Goal: Transaction & Acquisition: Purchase product/service

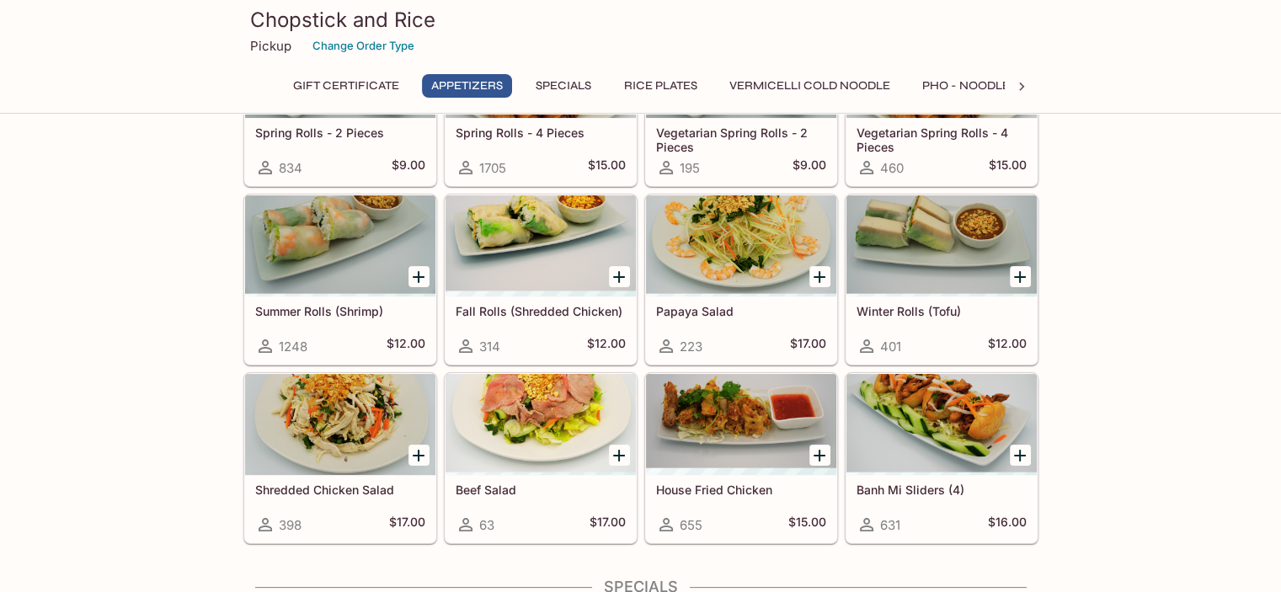
scroll to position [229, 0]
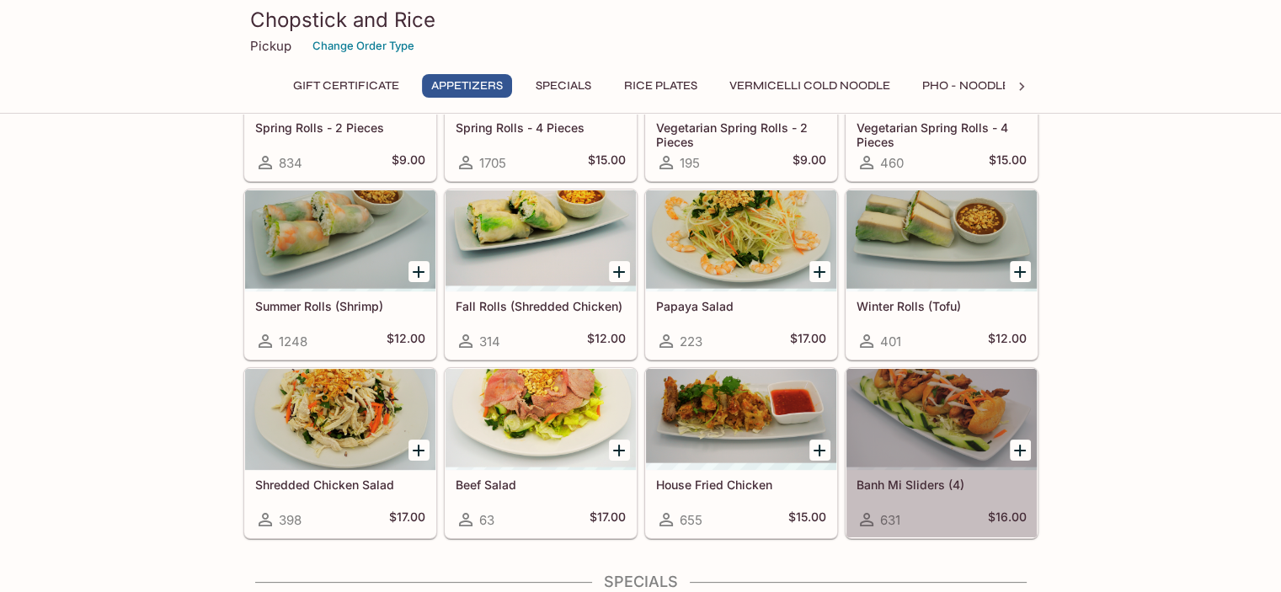
click at [932, 397] on div at bounding box center [941, 419] width 190 height 101
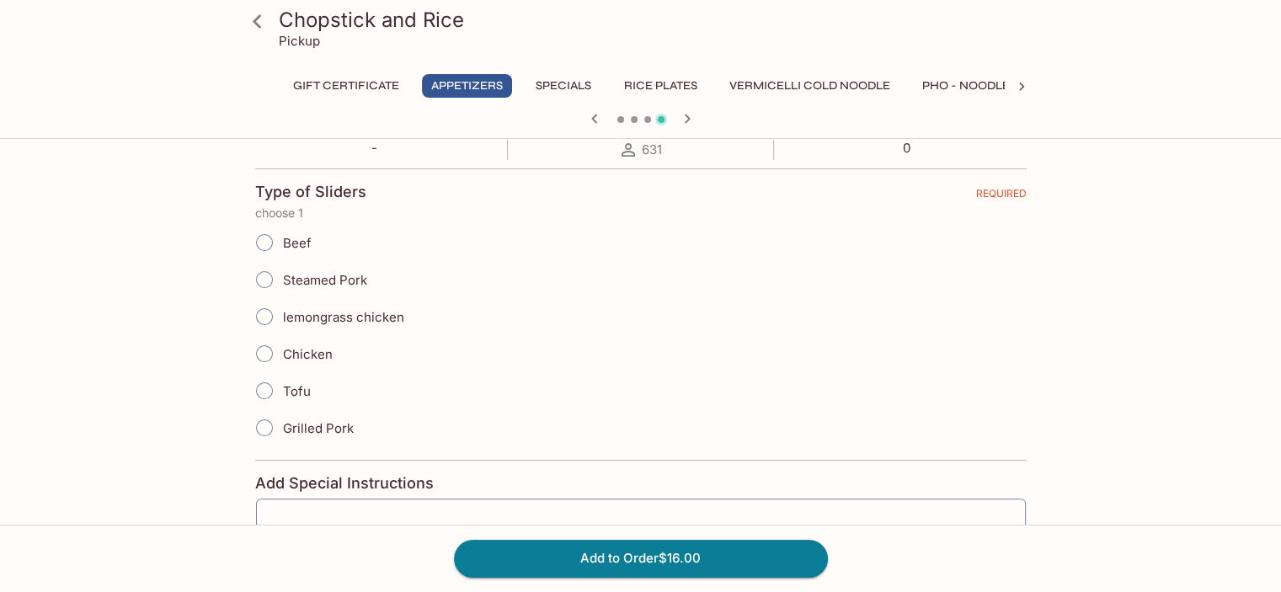
scroll to position [340, 0]
click at [262, 312] on input "lemongrass chicken" at bounding box center [264, 313] width 35 height 35
radio input "true"
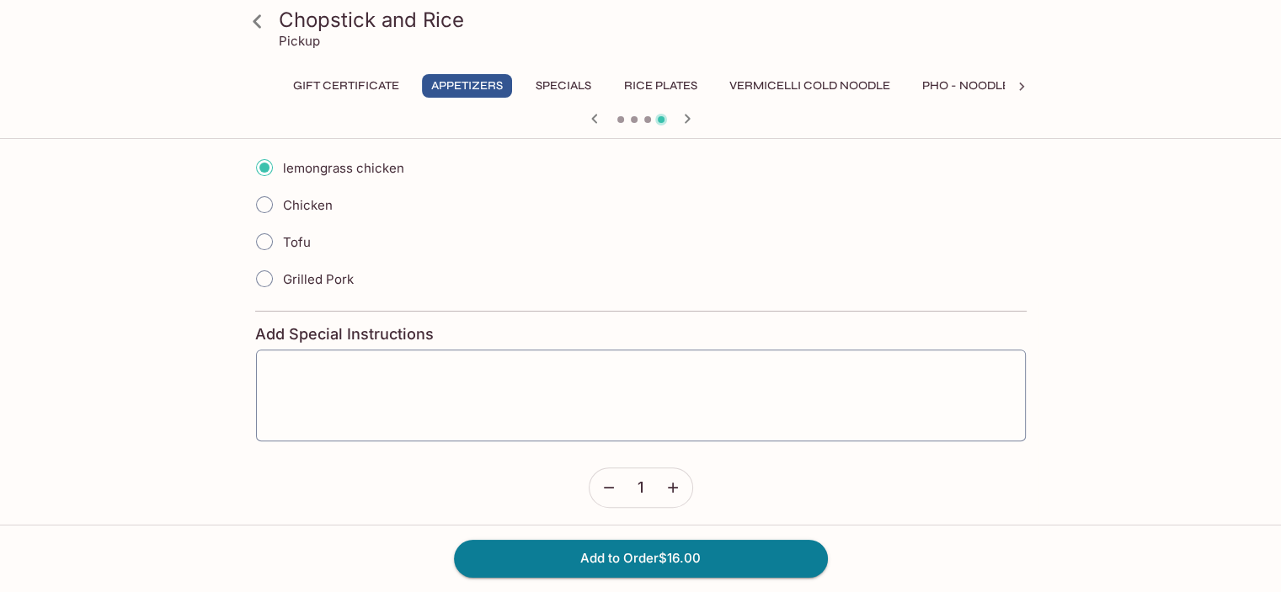
scroll to position [491, 0]
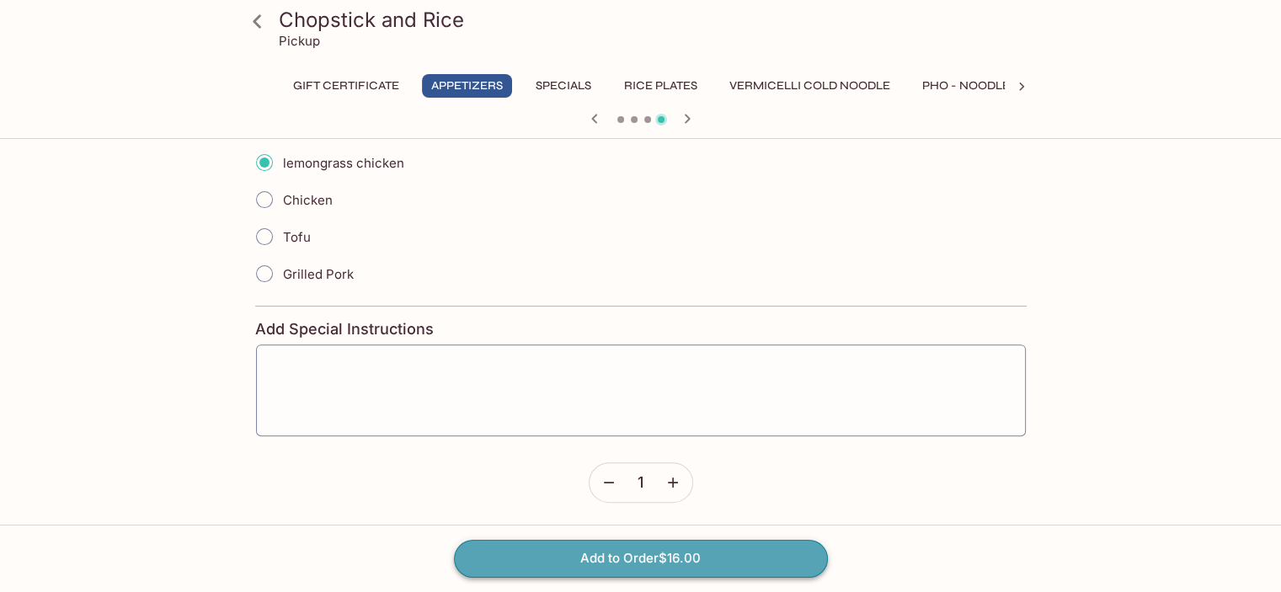
click at [657, 556] on button "Add to Order $16.00" at bounding box center [641, 558] width 374 height 37
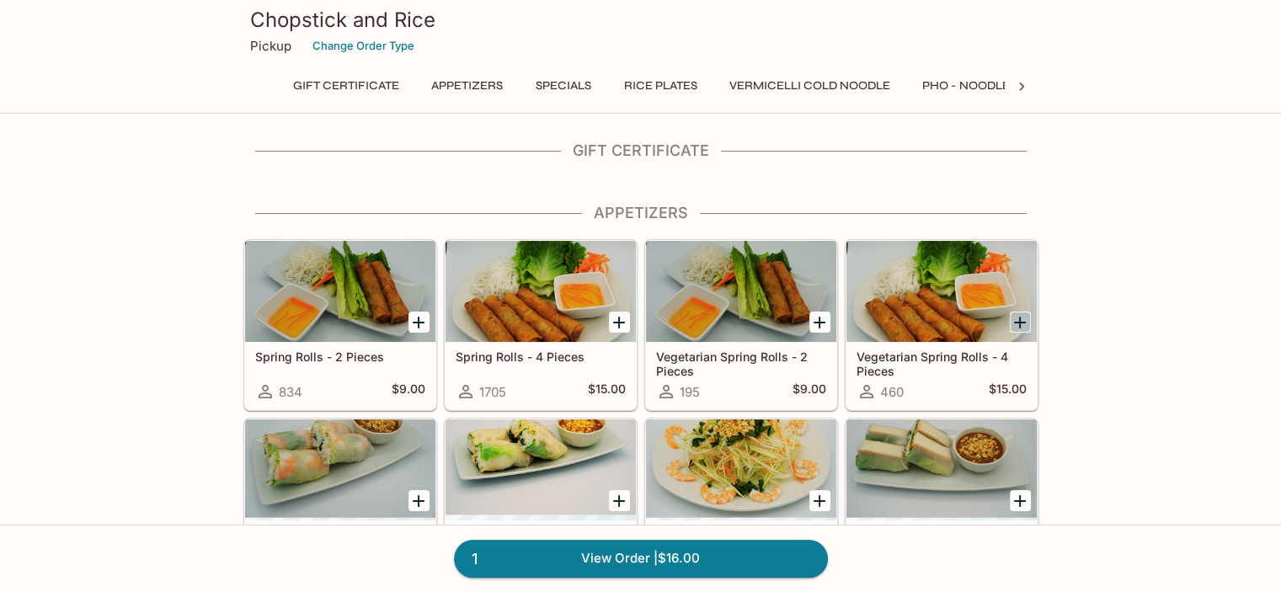
click at [1022, 317] on icon "Add Vegetarian Spring Rolls - 4 Pieces" at bounding box center [1020, 322] width 20 height 20
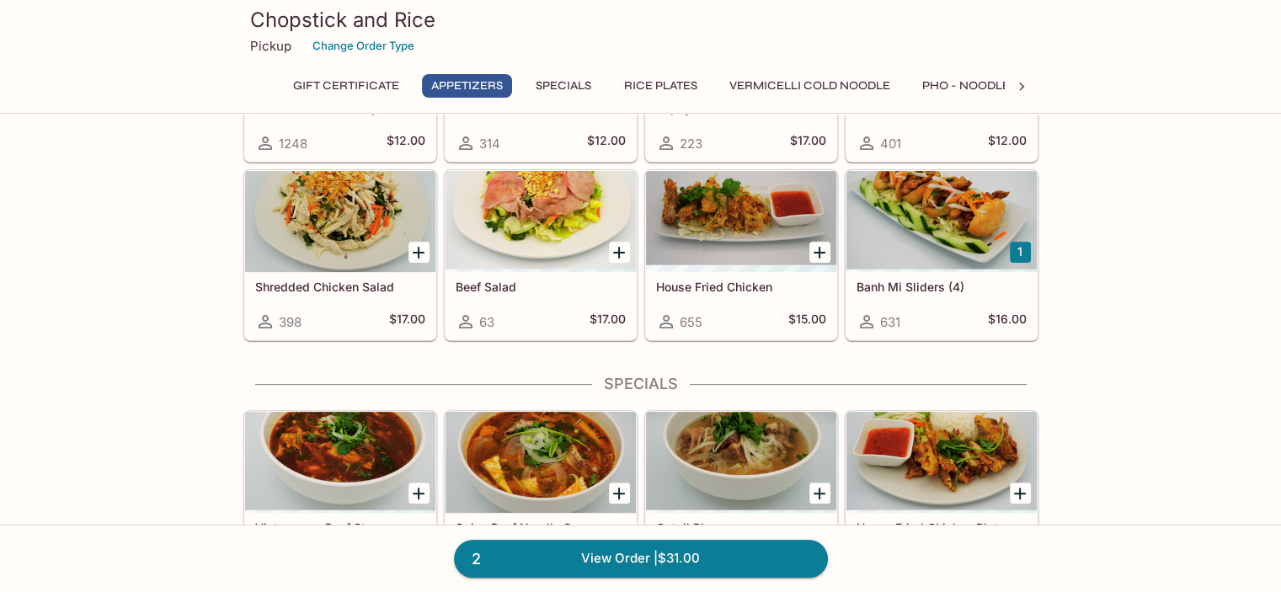
scroll to position [438, 0]
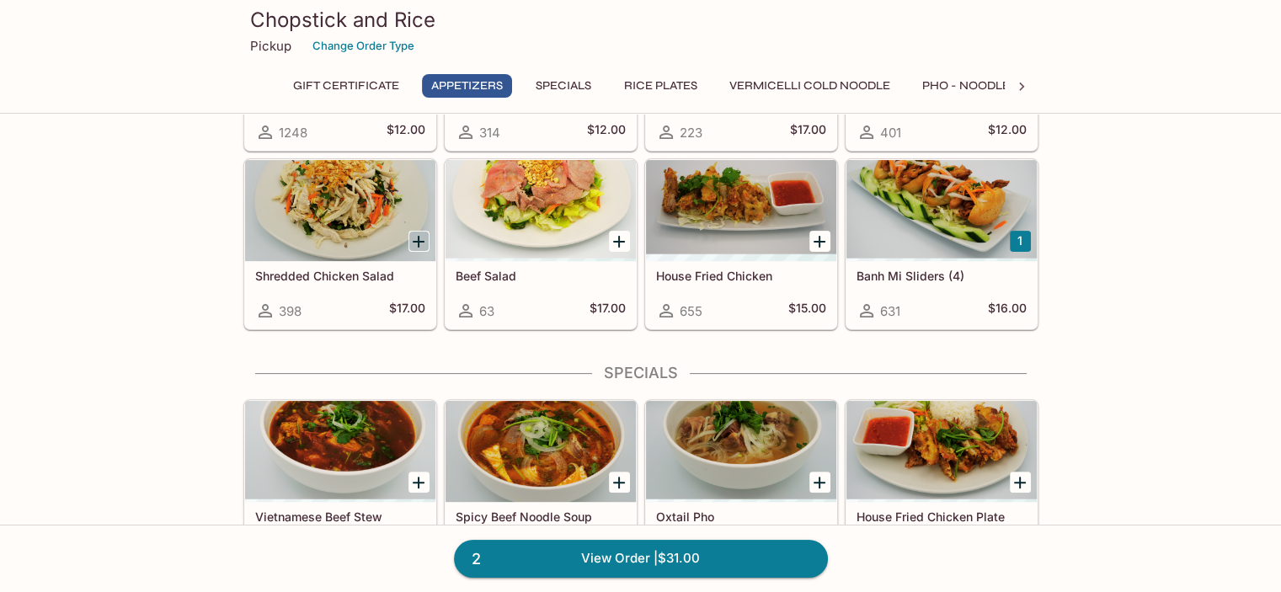
click at [417, 239] on icon "Add Shredded Chicken Salad" at bounding box center [419, 242] width 12 height 12
click at [610, 558] on link "3 View Order | $48.00" at bounding box center [641, 558] width 374 height 37
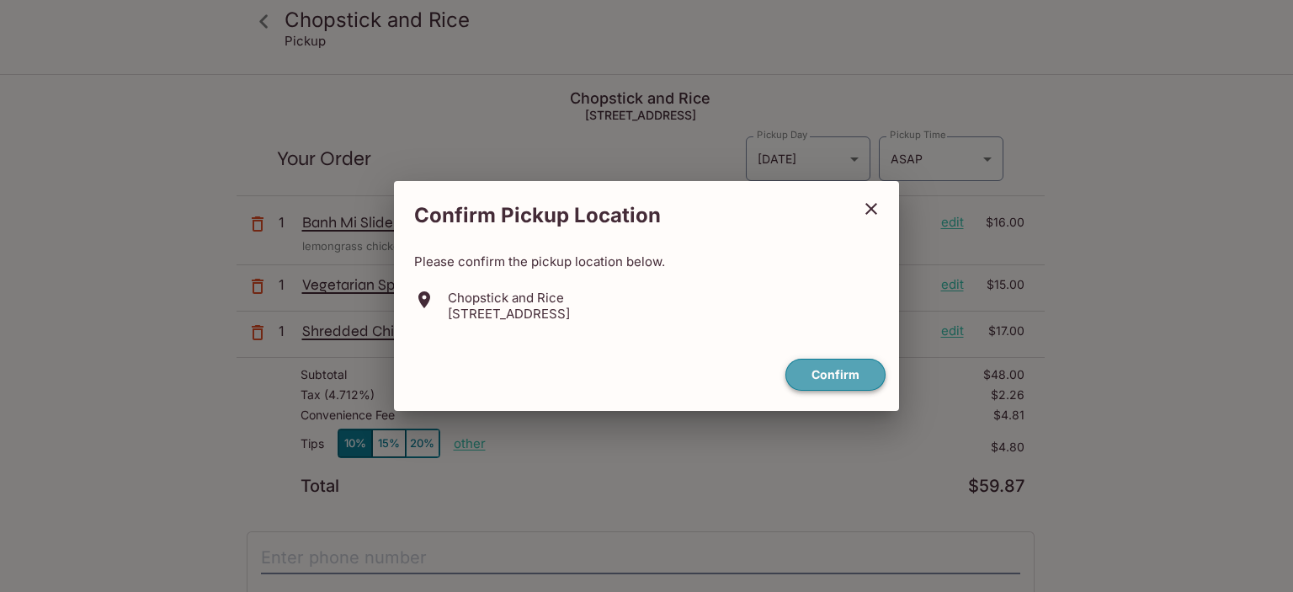
click at [836, 371] on button "Confirm" at bounding box center [836, 375] width 100 height 33
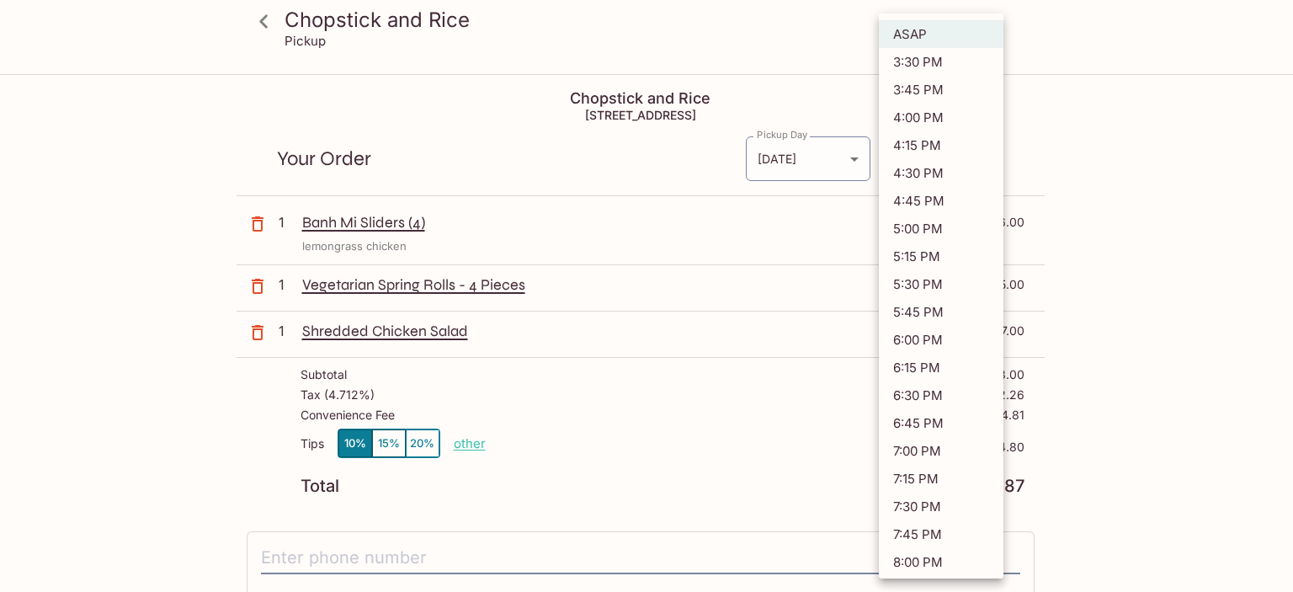
click at [987, 157] on body "Chopstick and Rice Pickup Chopstick and Rice [STREET_ADDRESS] Your Order Pickup…" at bounding box center [646, 372] width 1293 height 592
click at [932, 195] on li "4:45 PM" at bounding box center [941, 201] width 125 height 28
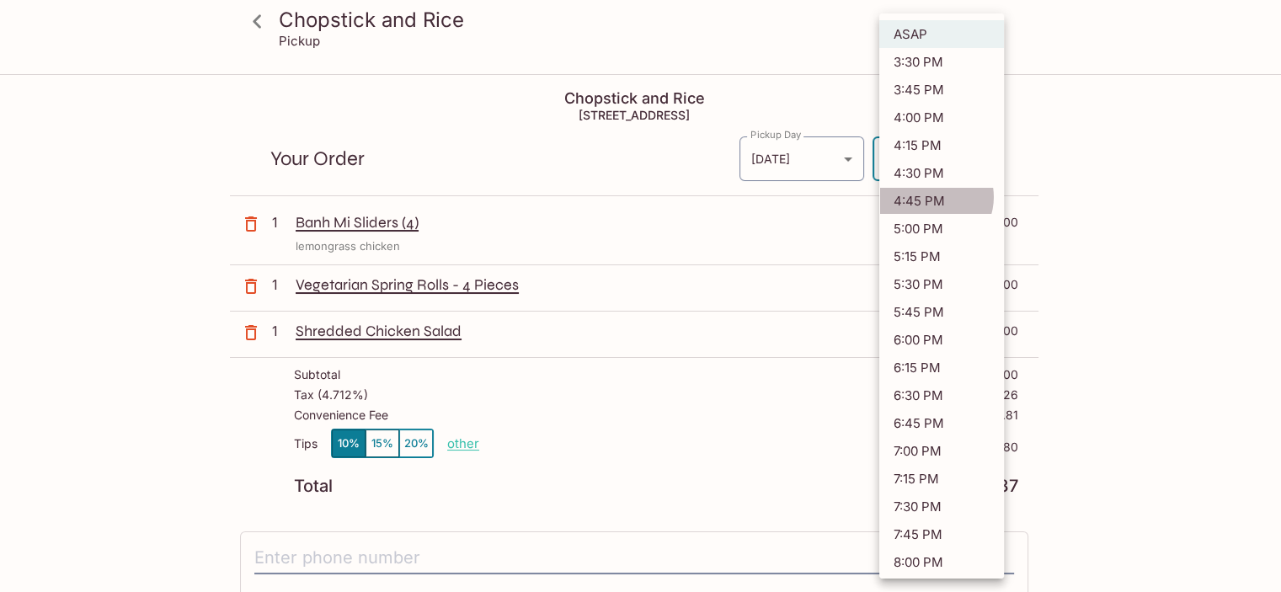
type input "[DATE]T02:45:08.000000Z"
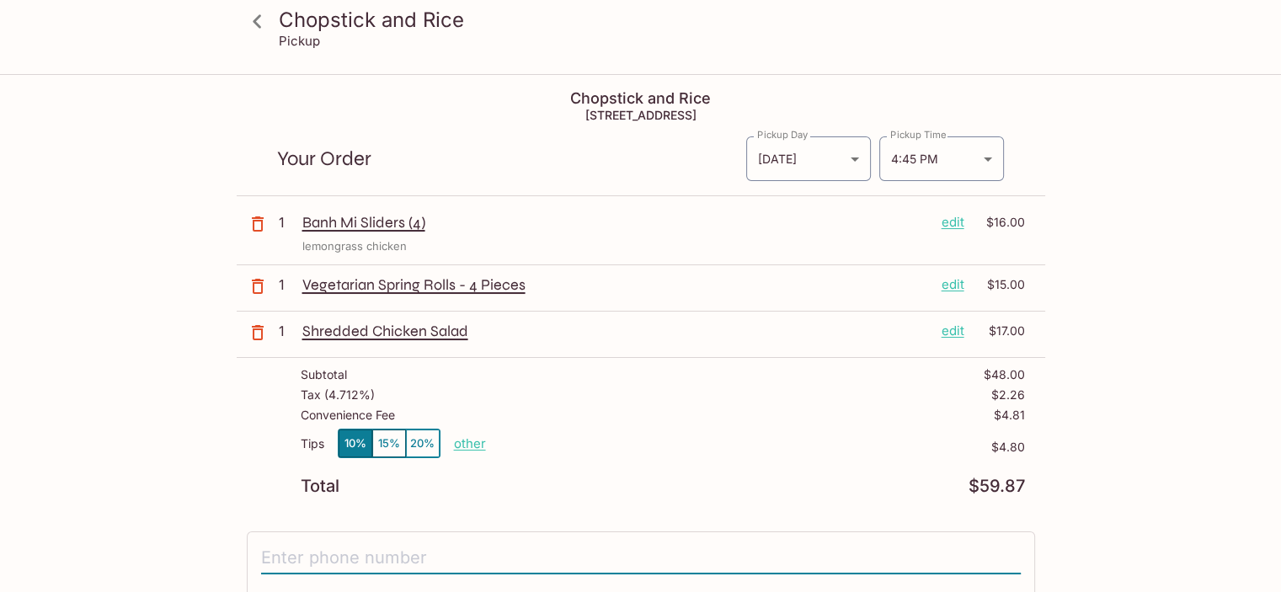
click at [320, 552] on input "tel" at bounding box center [641, 558] width 760 height 32
type input "[PHONE_NUMBER]"
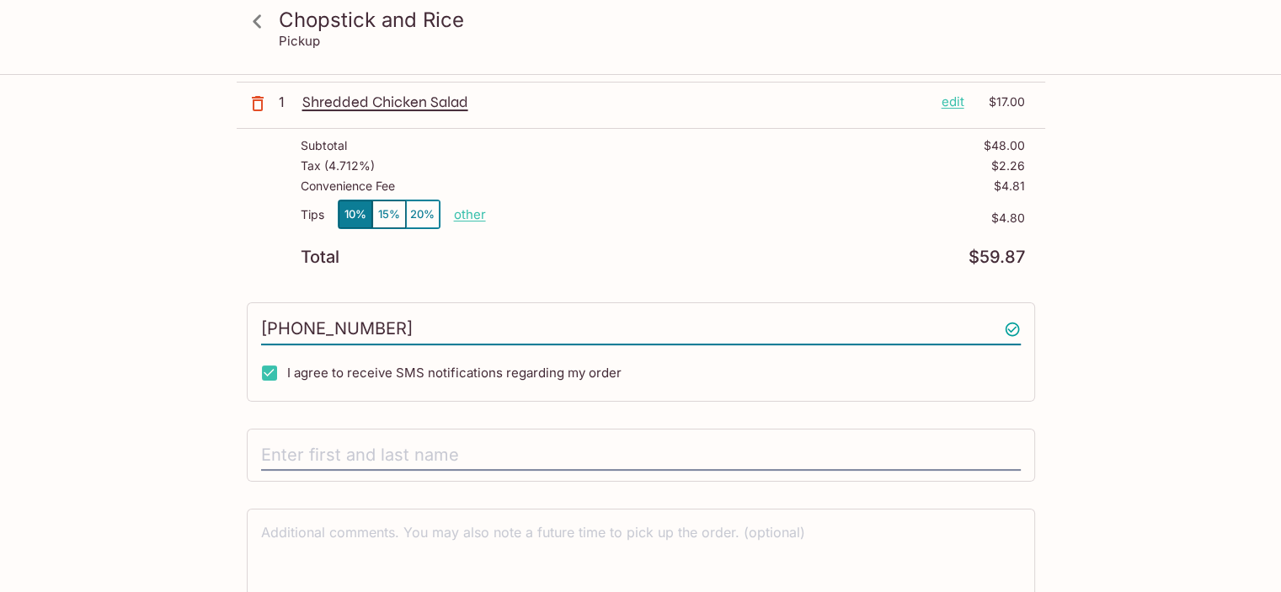
scroll to position [231, 0]
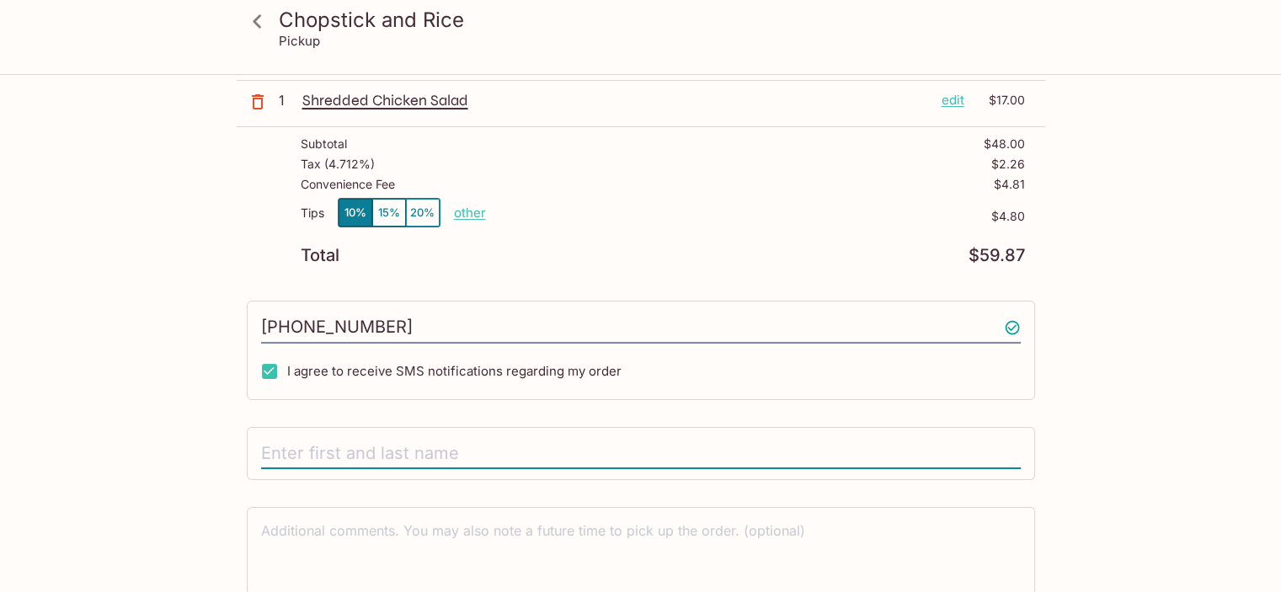
click at [365, 451] on input "text" at bounding box center [641, 454] width 760 height 32
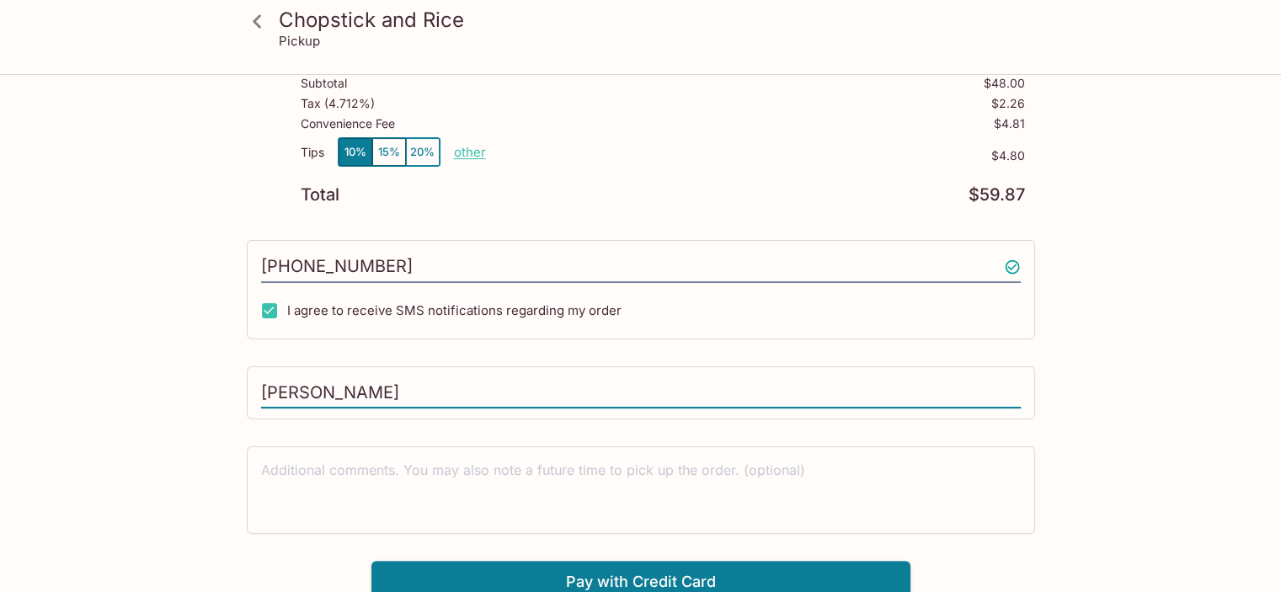
scroll to position [298, 0]
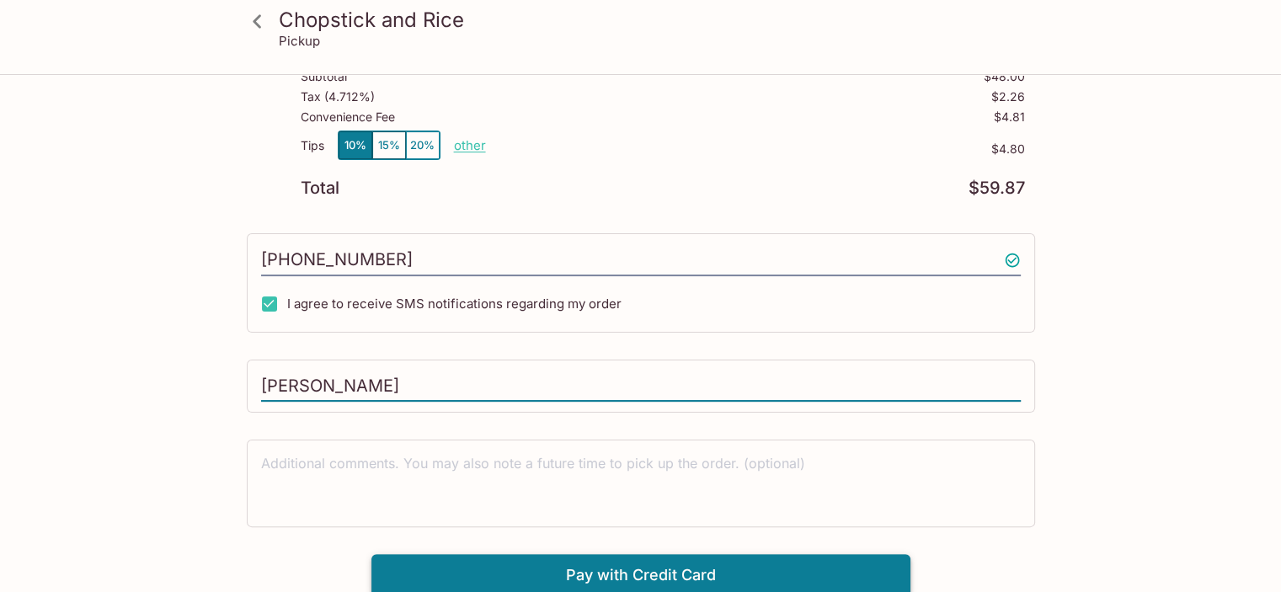
type input "[PERSON_NAME]"
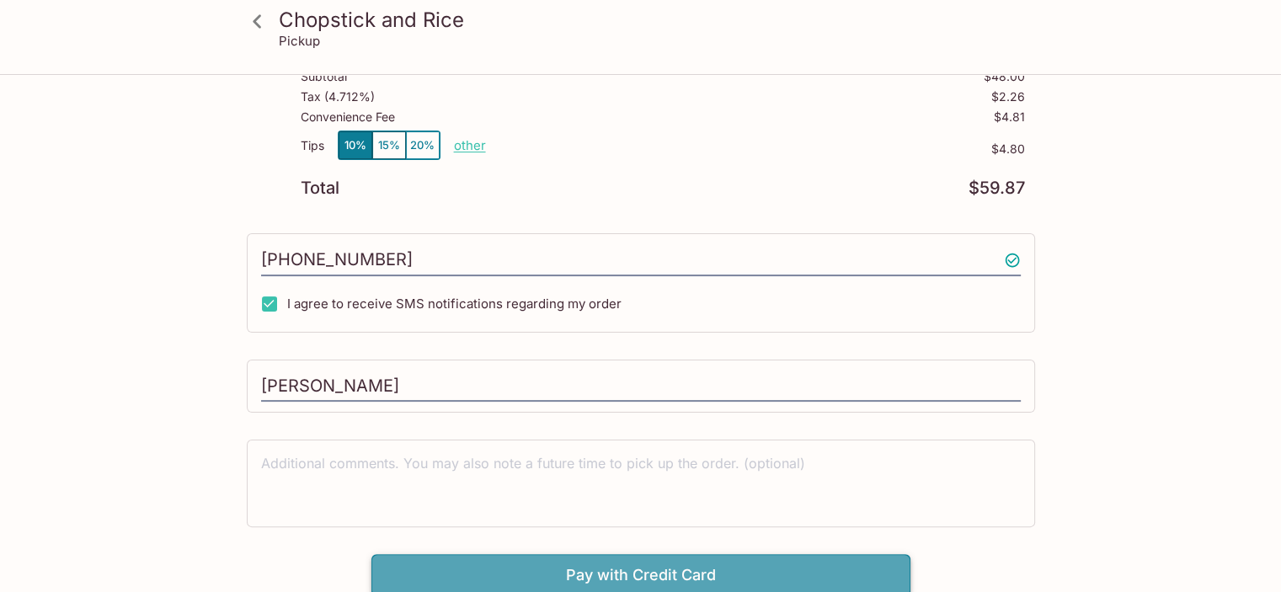
click at [617, 572] on button "Pay with Credit Card" at bounding box center [640, 575] width 539 height 42
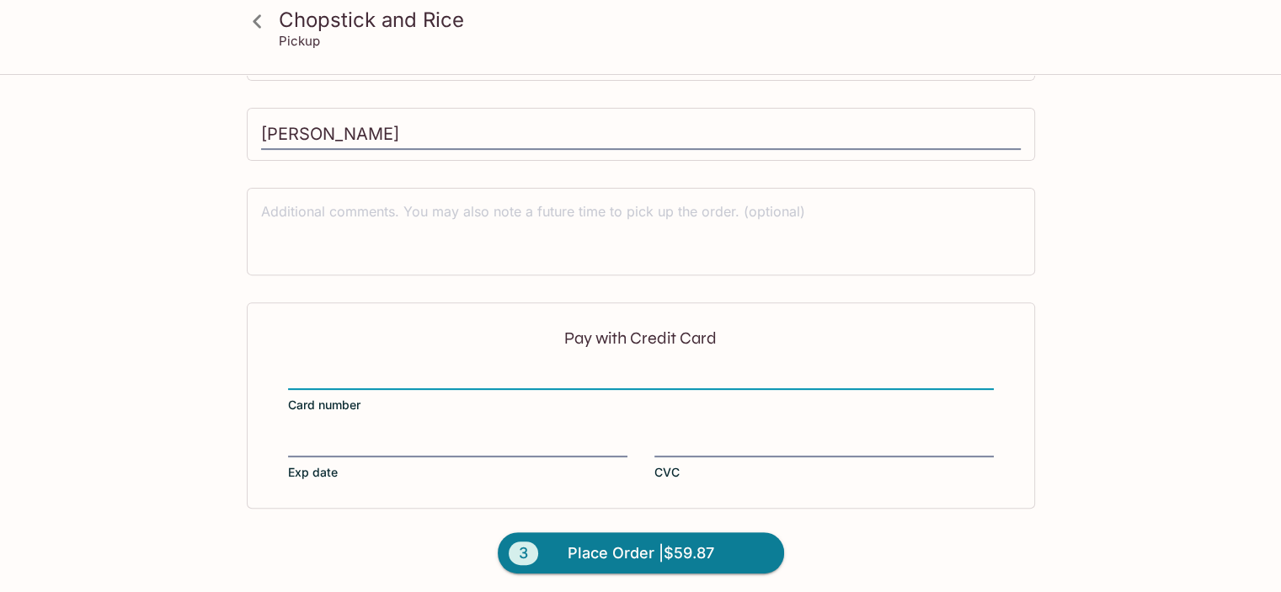
scroll to position [32, 0]
